Goal: Navigation & Orientation: Go to known website

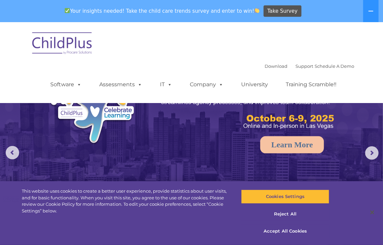
select select "MEDIUM"
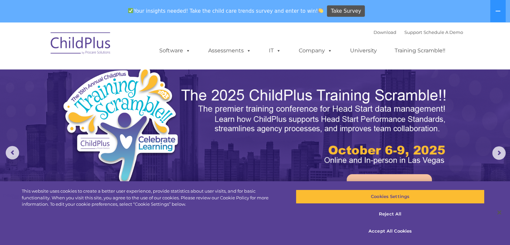
click at [72, 51] on img at bounding box center [80, 44] width 67 height 34
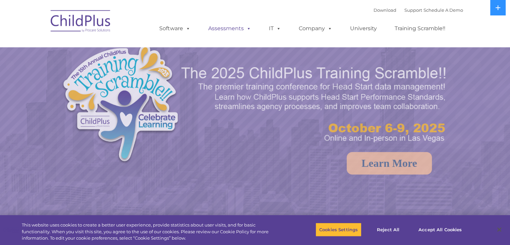
select select "MEDIUM"
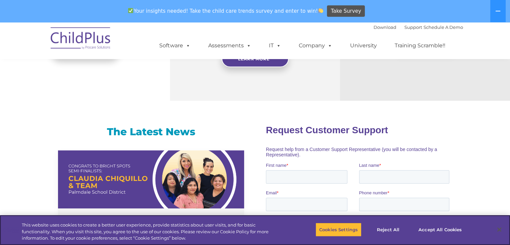
scroll to position [349, 0]
